Goal: Find specific page/section

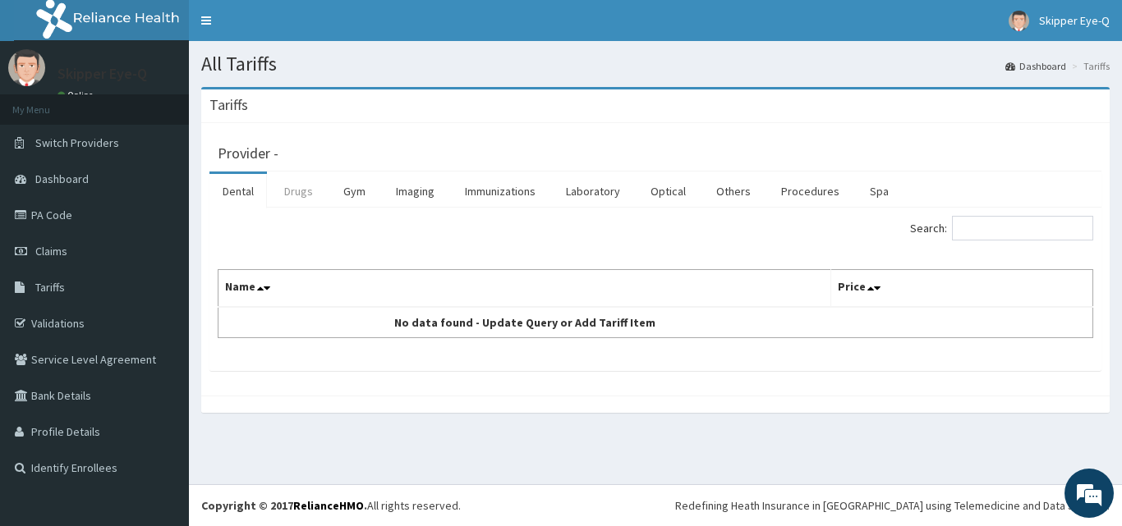
click at [291, 190] on link "Drugs" at bounding box center [298, 191] width 55 height 34
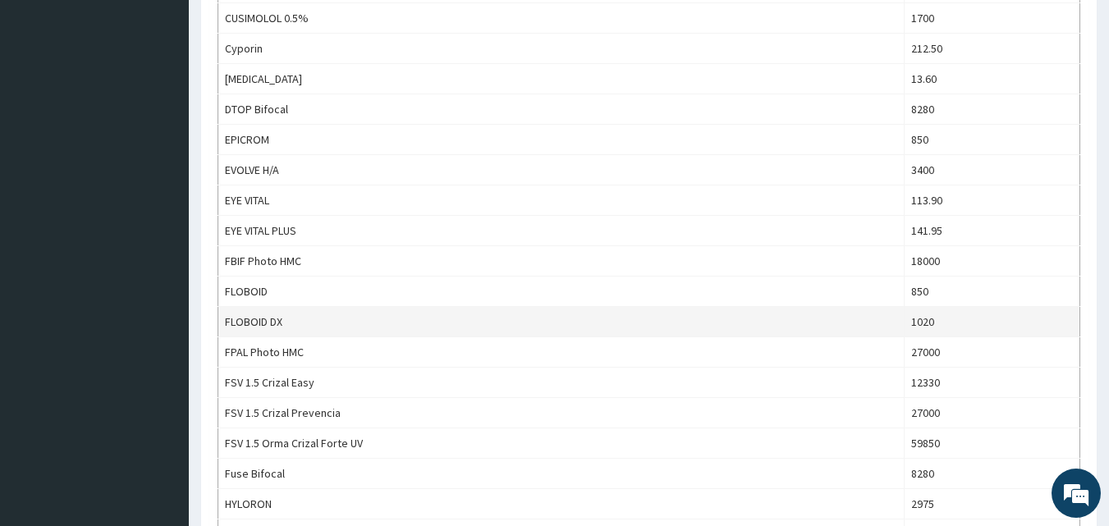
scroll to position [903, 0]
